Goal: Transaction & Acquisition: Obtain resource

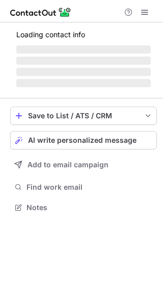
scroll to position [198, 163]
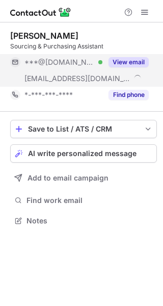
click at [134, 66] on button "View email" at bounding box center [129, 62] width 40 height 10
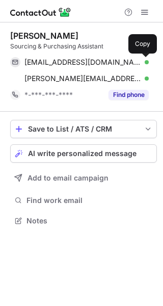
click at [143, 64] on span at bounding box center [144, 62] width 8 height 8
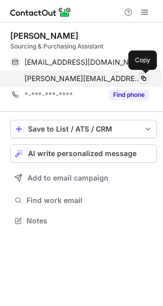
click at [139, 79] on button at bounding box center [144, 79] width 10 height 10
click at [141, 79] on span at bounding box center [144, 79] width 8 height 8
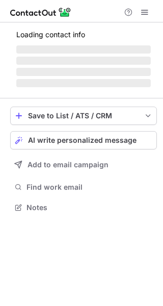
scroll to position [214, 163]
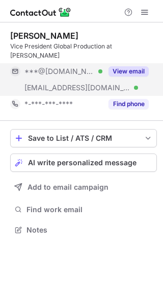
click at [129, 66] on button "View email" at bounding box center [129, 71] width 40 height 10
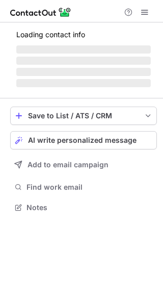
scroll to position [223, 163]
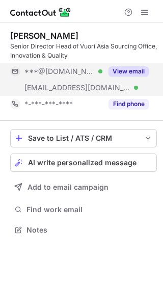
click at [130, 72] on button "View email" at bounding box center [129, 71] width 40 height 10
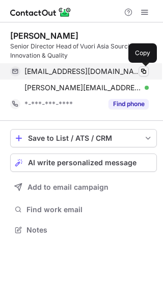
click at [147, 73] on span at bounding box center [144, 71] width 8 height 8
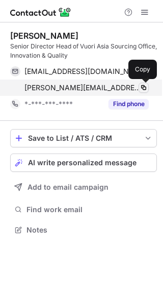
click at [144, 85] on span at bounding box center [144, 88] width 8 height 8
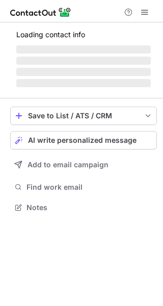
scroll to position [214, 163]
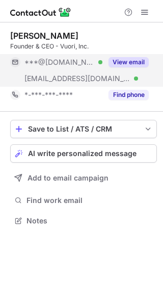
click at [127, 58] on button "View email" at bounding box center [129, 62] width 40 height 10
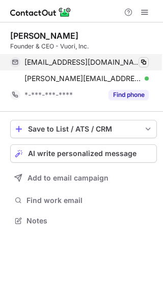
click at [144, 61] on span at bounding box center [144, 62] width 8 height 8
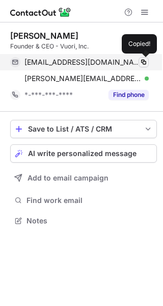
click at [144, 61] on span at bounding box center [144, 62] width 8 height 8
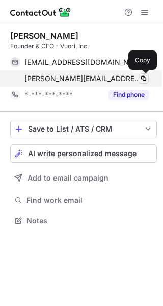
click at [142, 77] on span at bounding box center [144, 79] width 8 height 8
